Goal: Information Seeking & Learning: Learn about a topic

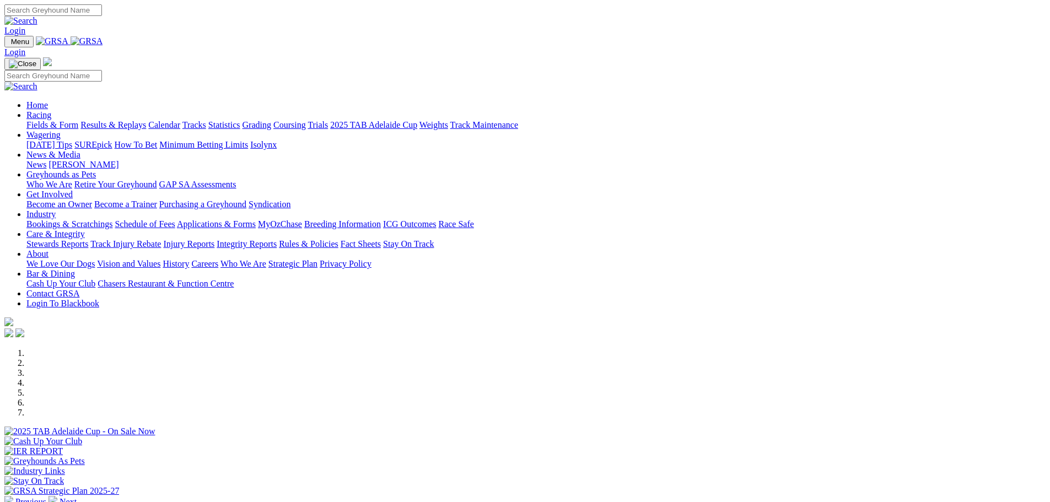
click at [51, 110] on link "Racing" at bounding box center [38, 114] width 25 height 9
click at [78, 120] on link "Fields & Form" at bounding box center [52, 124] width 52 height 9
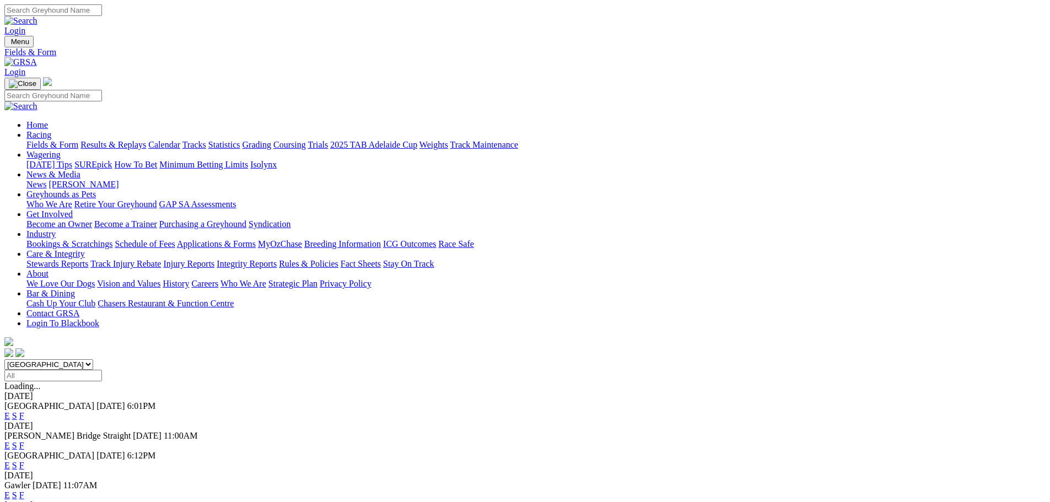
click at [24, 411] on link "F" at bounding box center [21, 415] width 5 height 9
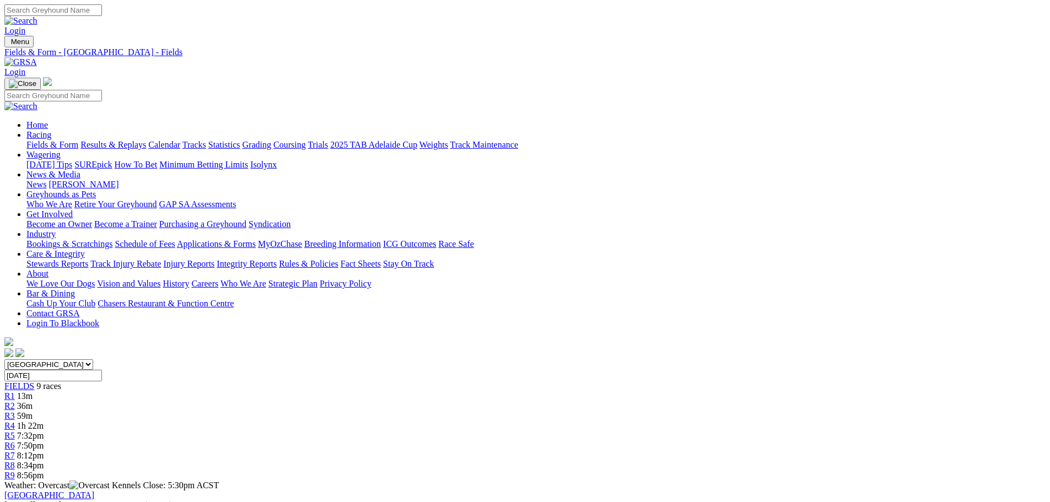
click at [15, 391] on link "R1" at bounding box center [9, 395] width 10 height 9
